Goal: Task Accomplishment & Management: Complete application form

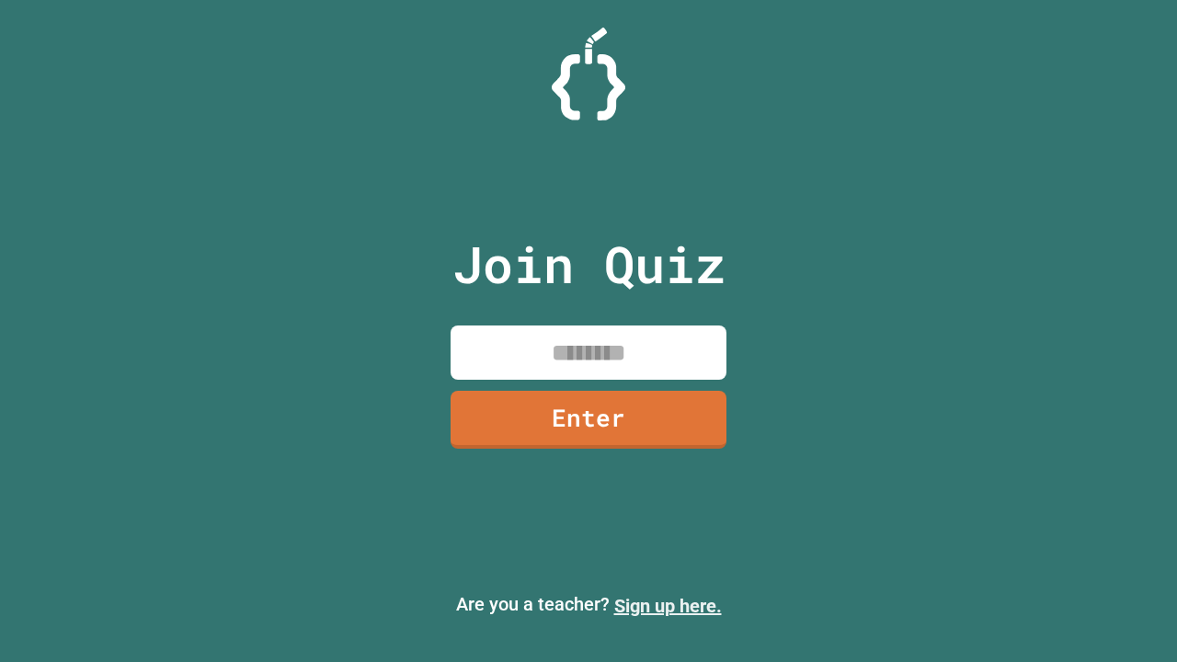
click at [668, 606] on link "Sign up here." at bounding box center [668, 606] width 108 height 22
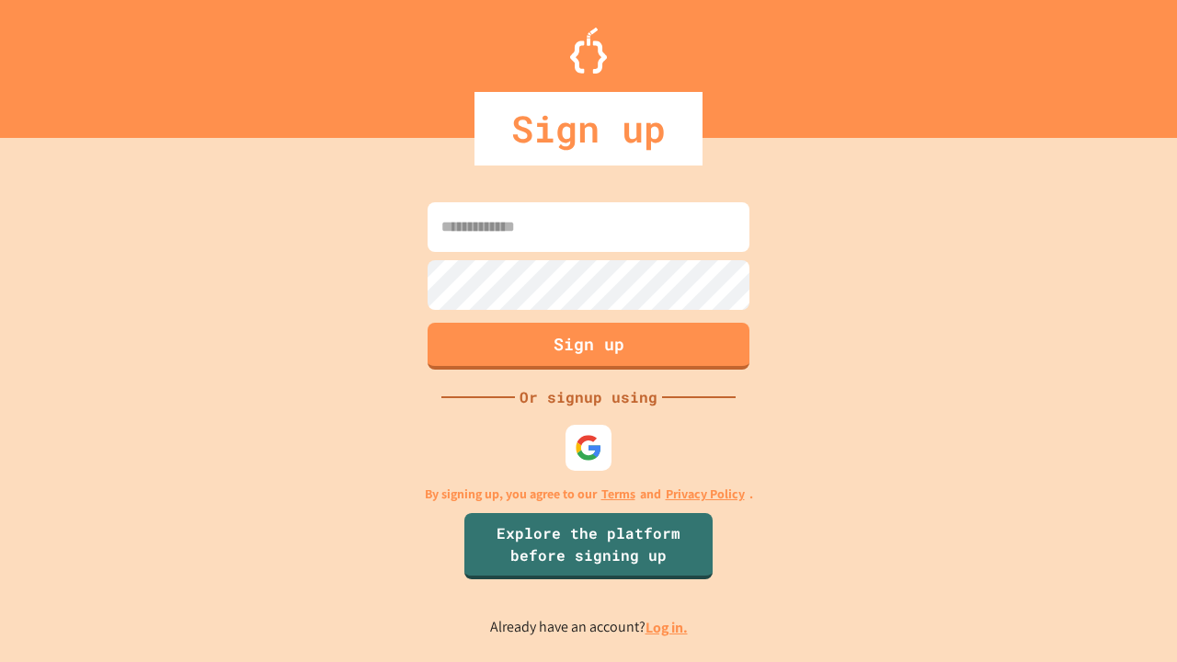
click at [668, 627] on link "Log in." at bounding box center [666, 627] width 42 height 19
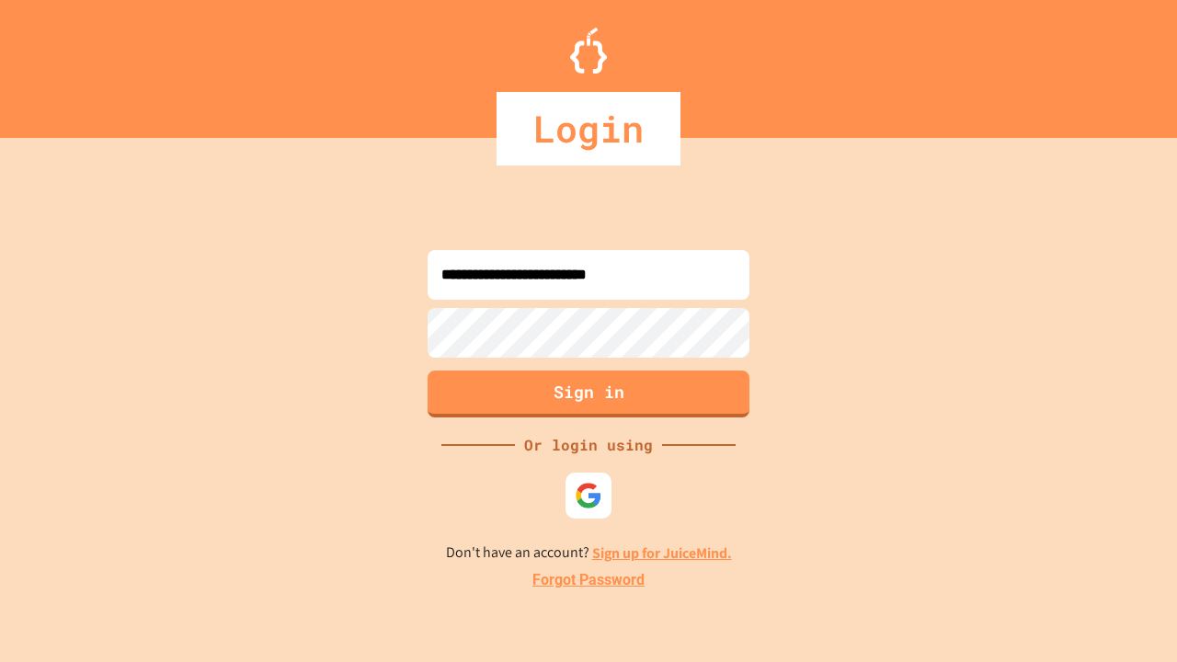
type input "**********"
